Goal: Transaction & Acquisition: Book appointment/travel/reservation

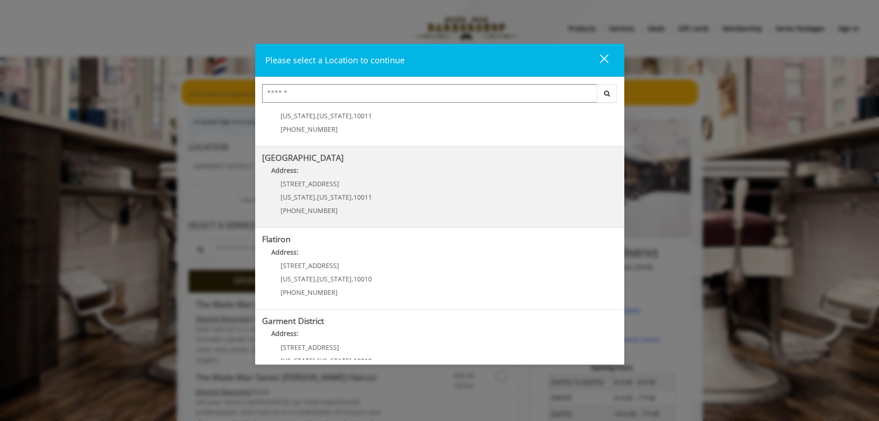
scroll to position [155, 0]
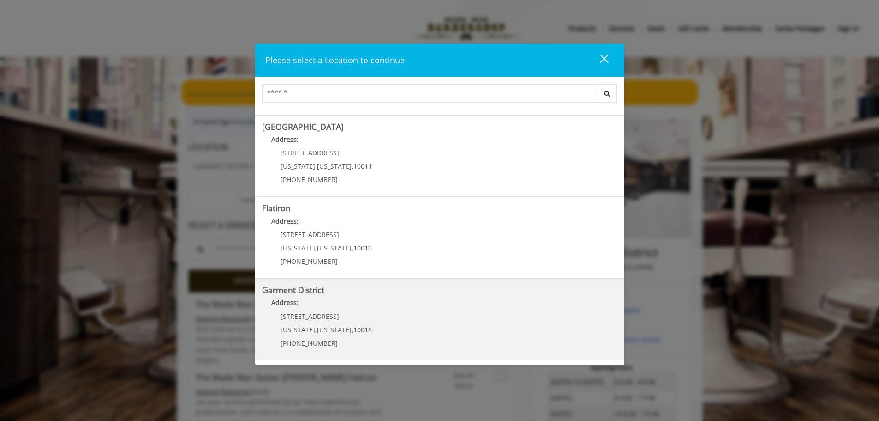
click at [352, 315] on p "1400 Broadway" at bounding box center [326, 316] width 91 height 7
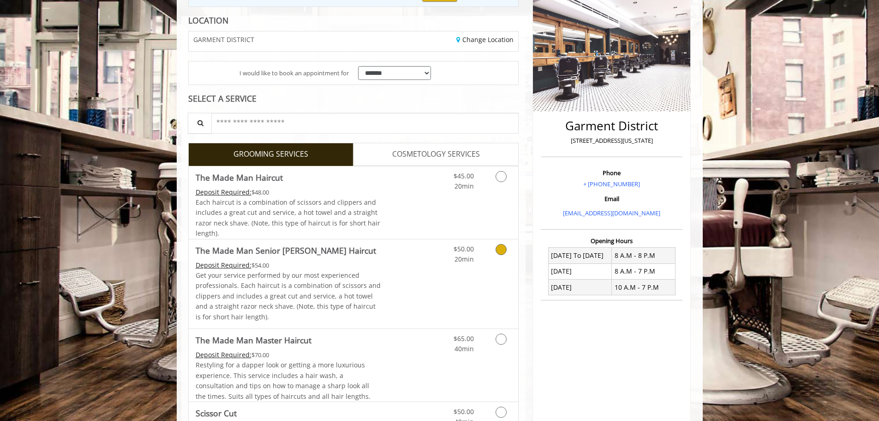
scroll to position [133, 0]
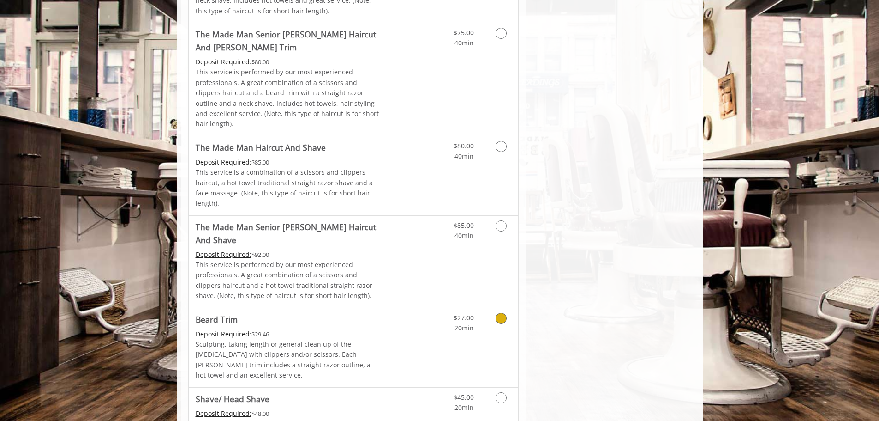
click at [506, 313] on icon "Grooming services" at bounding box center [501, 318] width 11 height 11
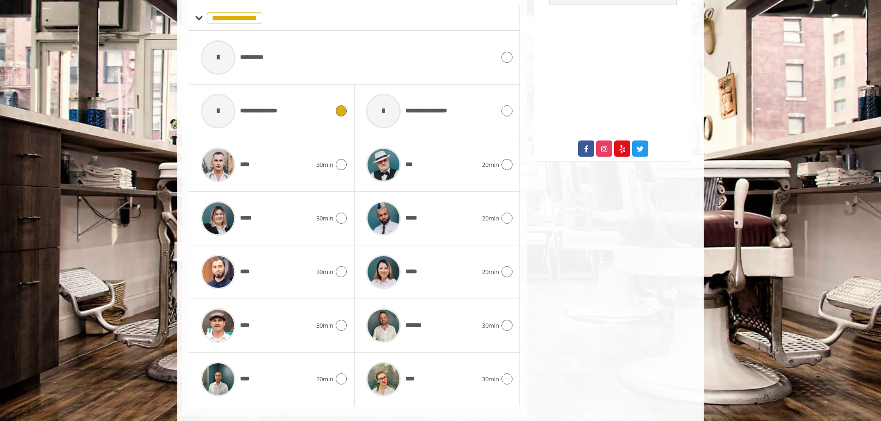
scroll to position [416, 0]
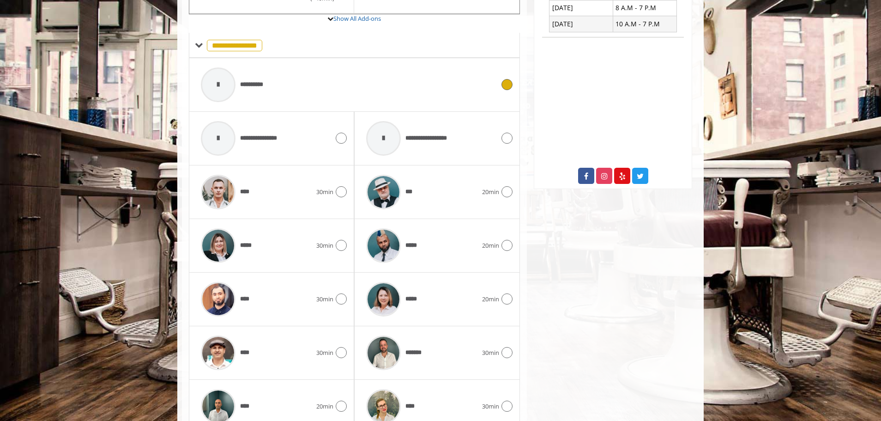
click at [301, 80] on div "**********" at bounding box center [347, 85] width 303 height 44
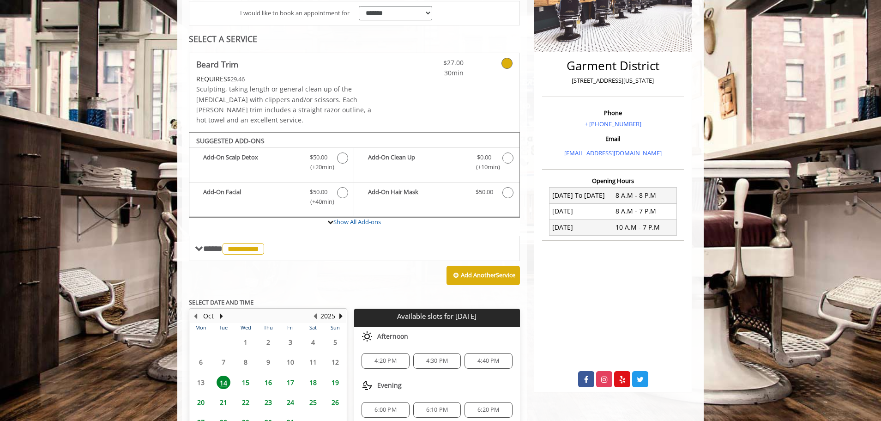
scroll to position [267, 0]
